Goal: Information Seeking & Learning: Learn about a topic

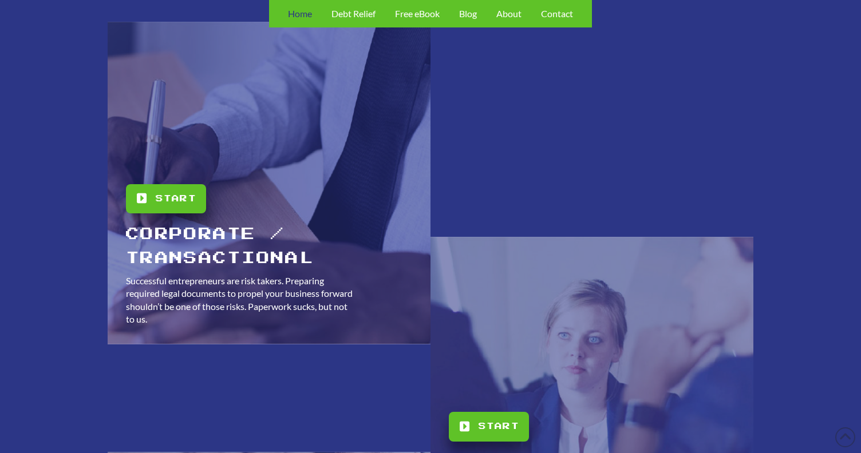
scroll to position [1982, 0]
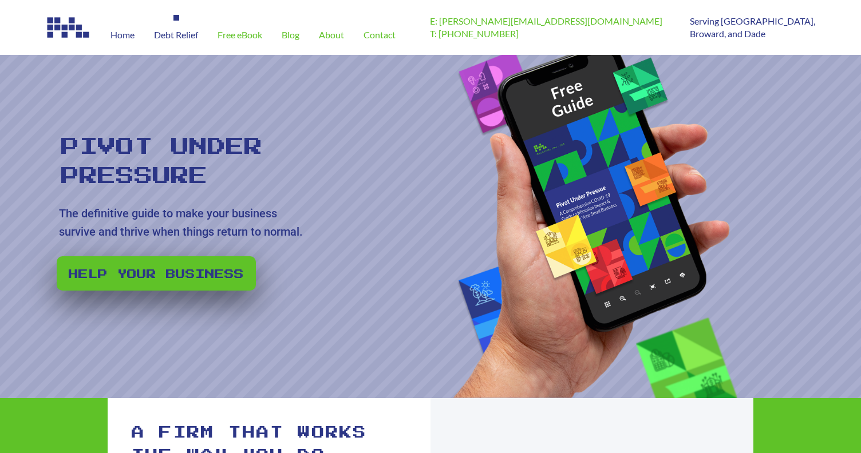
click at [190, 38] on span "Debt Relief" at bounding box center [176, 34] width 44 height 9
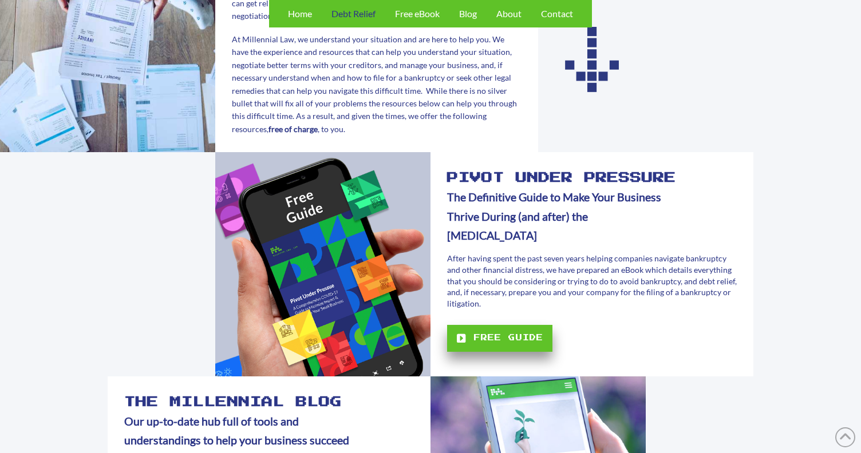
scroll to position [255, 0]
